Goal: Information Seeking & Learning: Learn about a topic

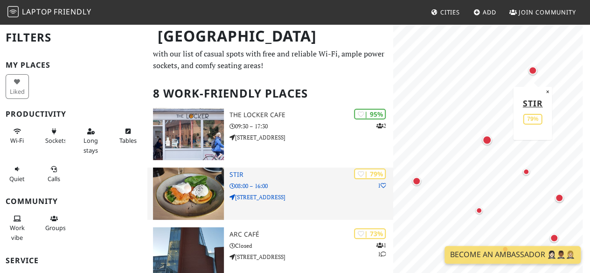
scroll to position [24, 0]
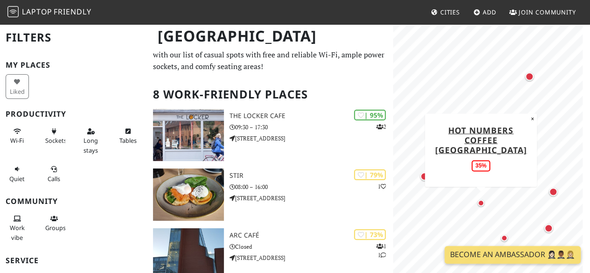
click at [480, 200] on div "Map marker" at bounding box center [480, 202] width 7 height 7
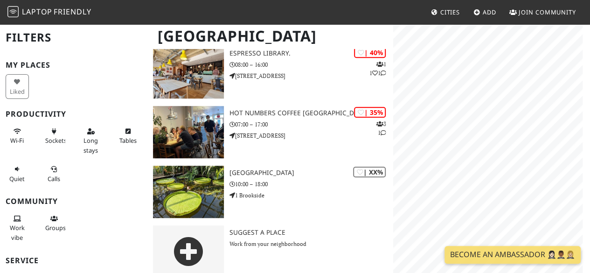
scroll to position [397, 0]
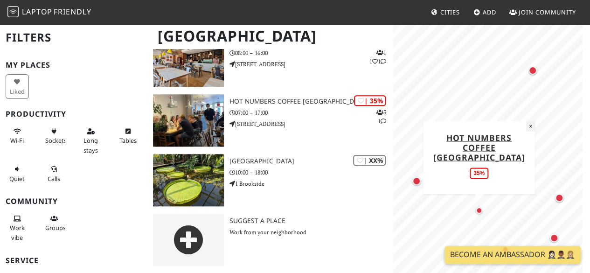
click at [532, 121] on button "×" at bounding box center [530, 126] width 9 height 10
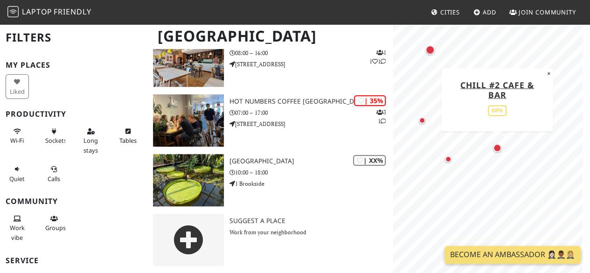
click at [500, 151] on div "Map marker" at bounding box center [497, 147] width 19 height 19
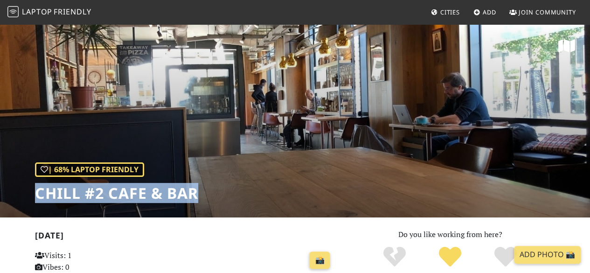
drag, startPoint x: 36, startPoint y: 192, endPoint x: 203, endPoint y: 181, distance: 167.7
click at [203, 181] on div "| 68% Laptop Friendly Chill #2 Cafe & Bar" at bounding box center [295, 120] width 590 height 194
copy h1 "Chill #2 Cafe & Bar"
